Goal: Answer question/provide support

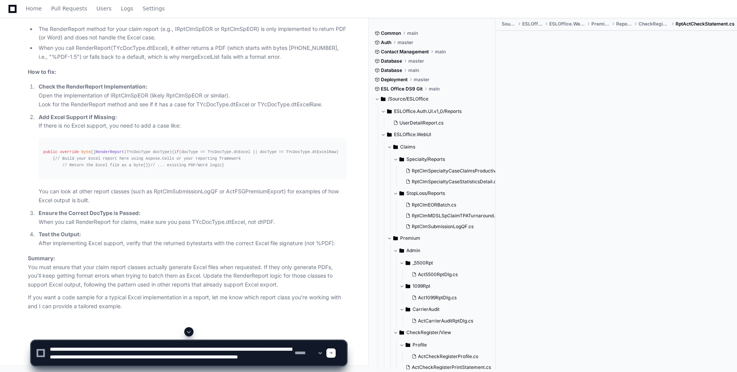
scroll to position [2, 0]
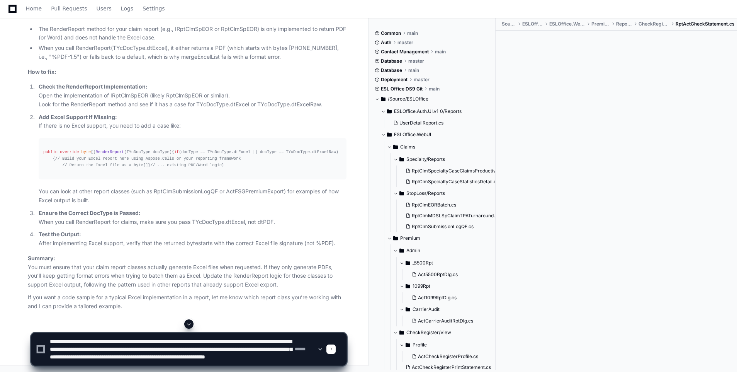
click at [273, 363] on textarea at bounding box center [170, 349] width 245 height 32
click at [277, 361] on textarea at bounding box center [170, 349] width 245 height 32
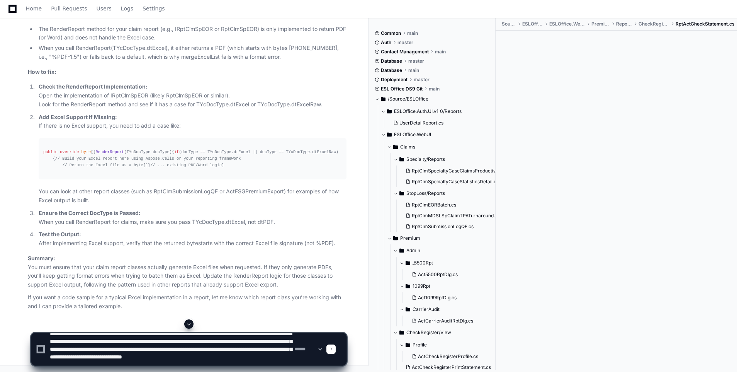
type textarea "**********"
click at [333, 347] on span at bounding box center [331, 349] width 4 height 4
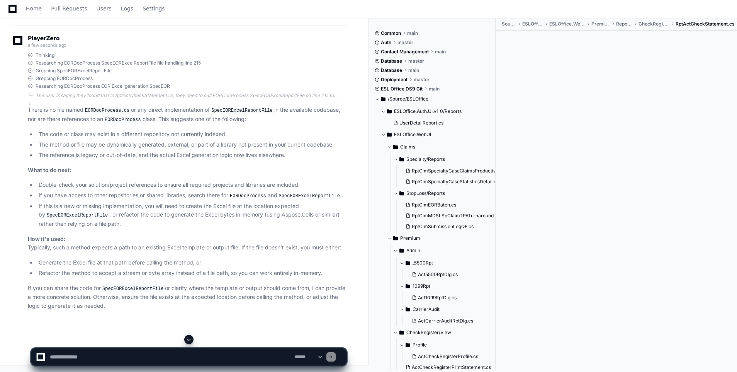
scroll to position [9771, 0]
click at [106, 353] on textarea at bounding box center [170, 356] width 245 height 17
click at [173, 357] on textarea at bounding box center [170, 356] width 245 height 17
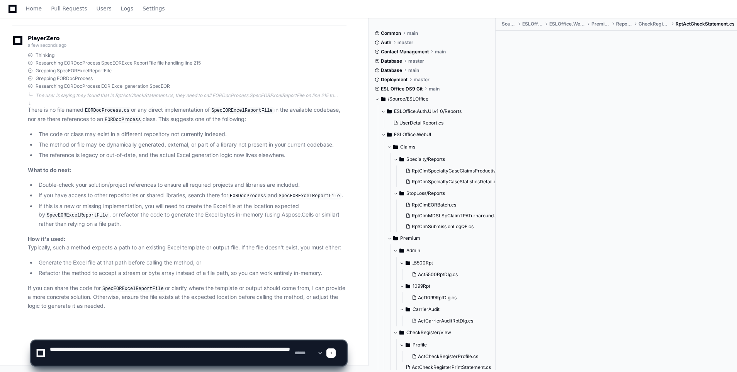
scroll to position [9849, 0]
type textarea "**********"
click at [336, 353] on div at bounding box center [331, 352] width 9 height 9
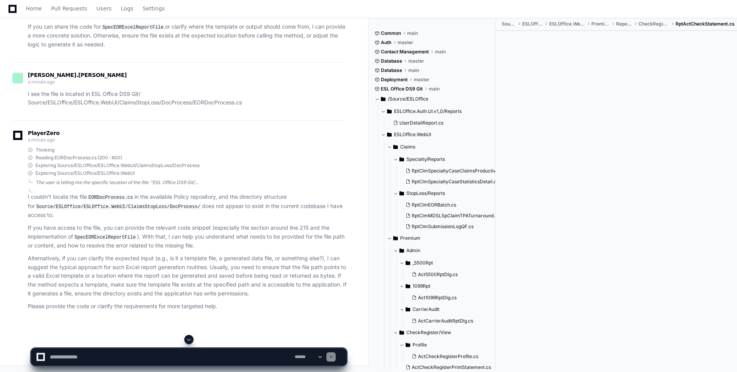
scroll to position [10106, 0]
click at [383, 112] on span at bounding box center [383, 111] width 5 height 5
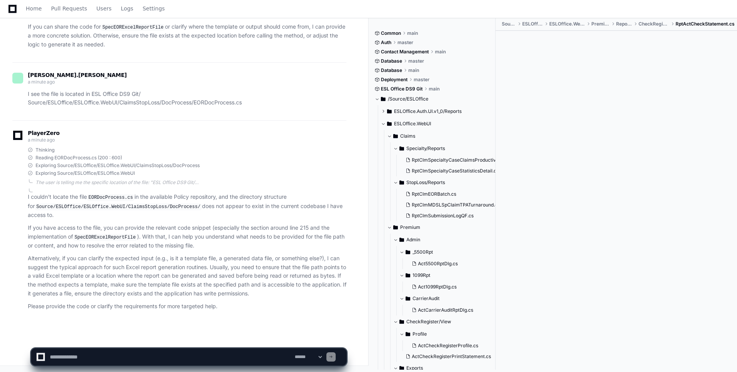
click at [27, 197] on div "I couldn't locate the file EORDocProcess.cs in the available Policy repository,…" at bounding box center [179, 250] width 334 height 122
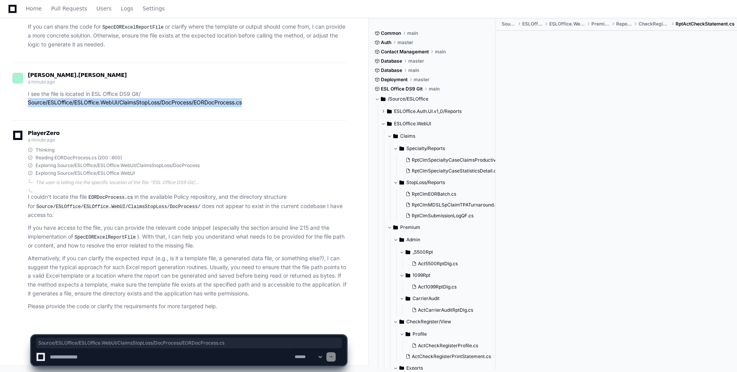
drag, startPoint x: 27, startPoint y: 101, endPoint x: 246, endPoint y: 104, distance: 218.8
click at [246, 104] on div "I see the file is located in ESL Office DS9 Git/ Source/ESLOffice/ESLOffice.Web…" at bounding box center [179, 99] width 334 height 18
copy p "Source/ESLOffice/ESLOffice.WebUI/ClaimsStopLoss/DocProcess/EORDocProcess.cs"
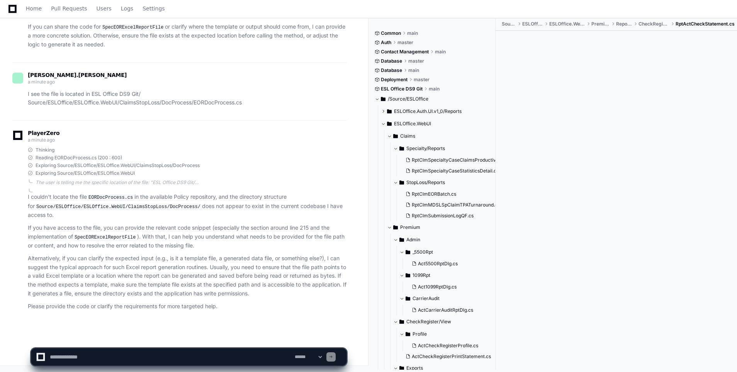
click at [147, 358] on textarea at bounding box center [170, 356] width 245 height 17
paste textarea "**********"
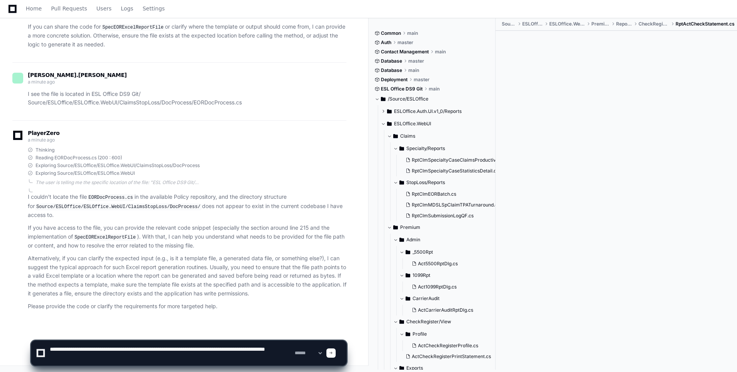
type textarea "**********"
click at [333, 351] on span at bounding box center [331, 353] width 4 height 4
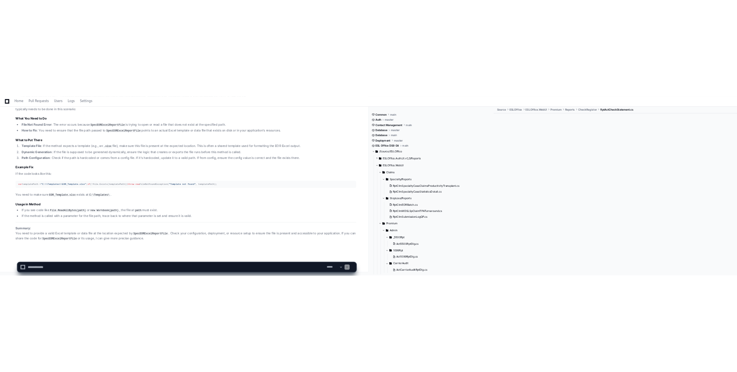
scroll to position [9857, 0]
